Goal: Task Accomplishment & Management: Manage account settings

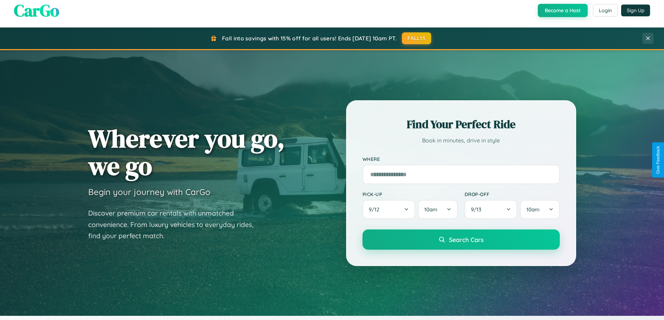
scroll to position [300, 0]
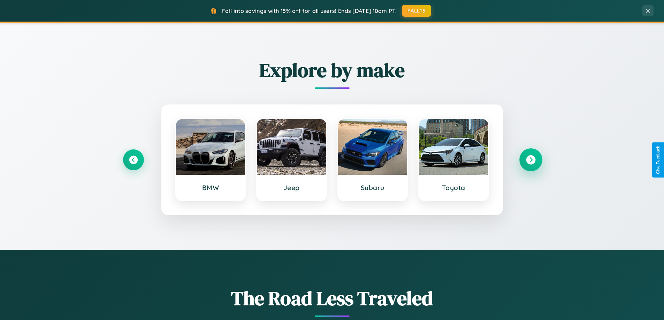
click at [530, 160] on icon at bounding box center [530, 159] width 9 height 9
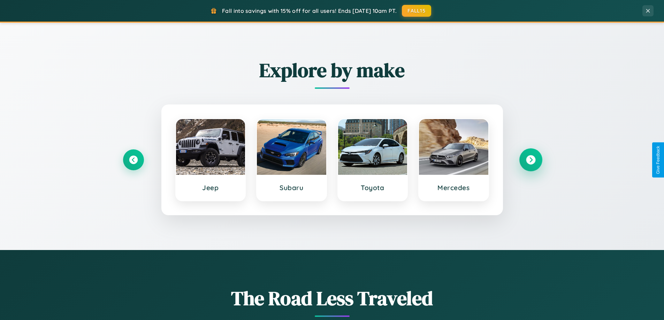
scroll to position [0, 0]
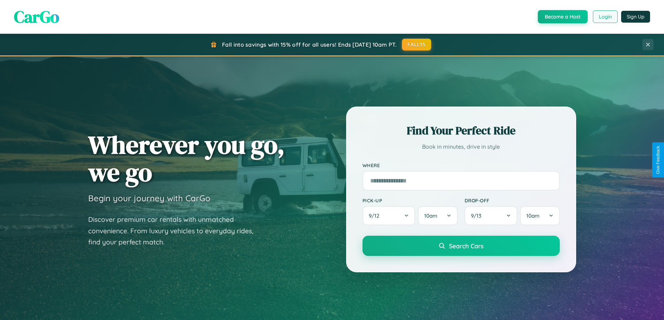
click at [605, 17] on button "Login" at bounding box center [605, 16] width 25 height 13
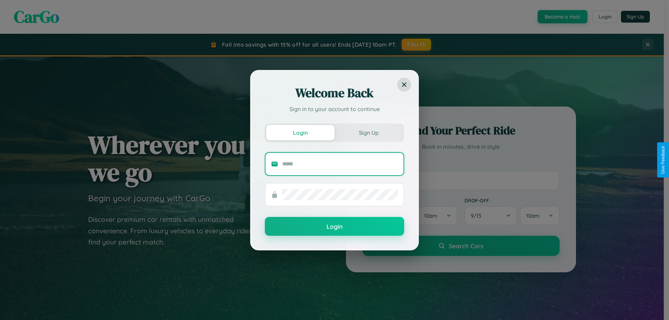
click at [340, 164] on input "text" at bounding box center [340, 164] width 116 height 11
type input "**********"
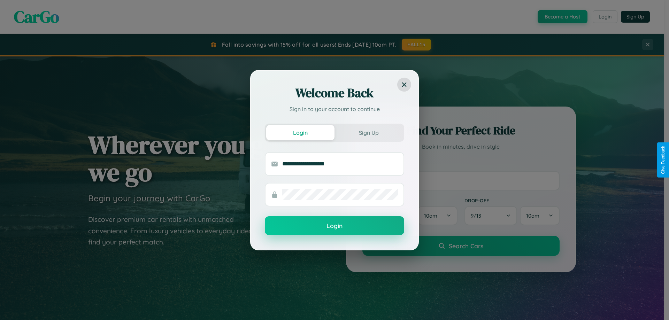
click at [335, 226] on button "Login" at bounding box center [334, 225] width 139 height 19
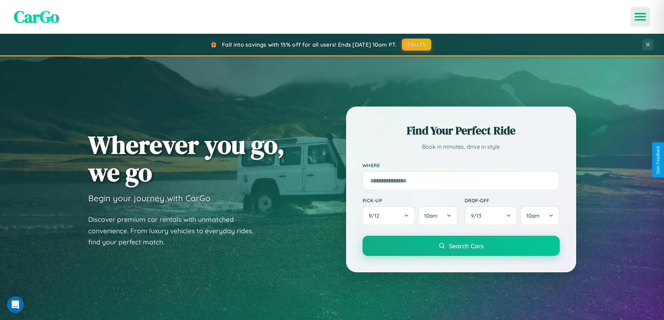
click at [640, 17] on icon "Open menu" at bounding box center [640, 17] width 10 height 6
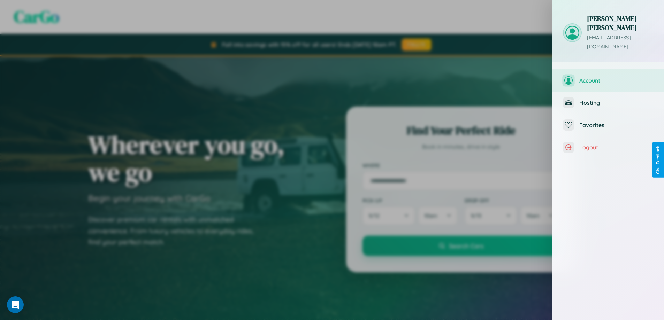
click at [608, 77] on span "Account" at bounding box center [616, 80] width 74 height 7
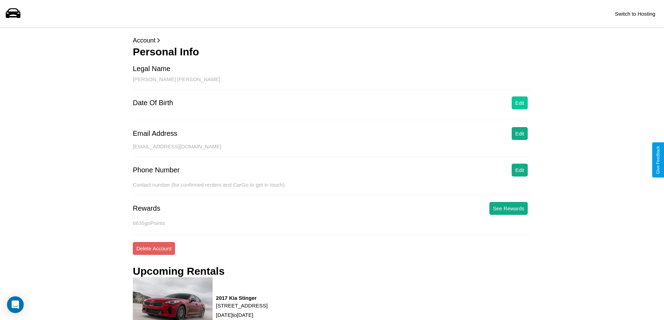
click at [520, 103] on button "Edit" at bounding box center [520, 103] width 16 height 13
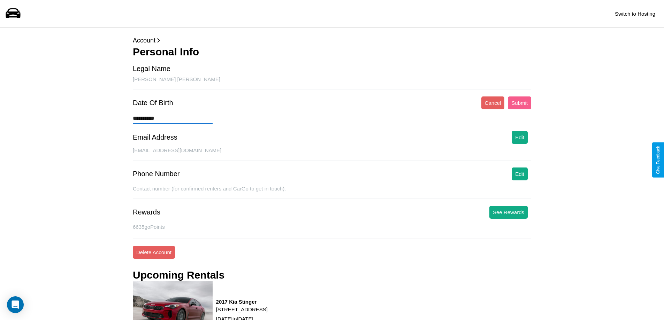
type input "**********"
